Goal: Transaction & Acquisition: Purchase product/service

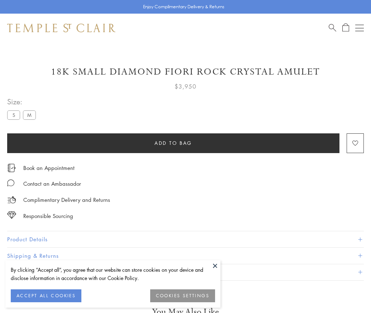
click at [173, 143] on span "Add to bag" at bounding box center [174, 143] width 38 height 8
